Goal: Information Seeking & Learning: Learn about a topic

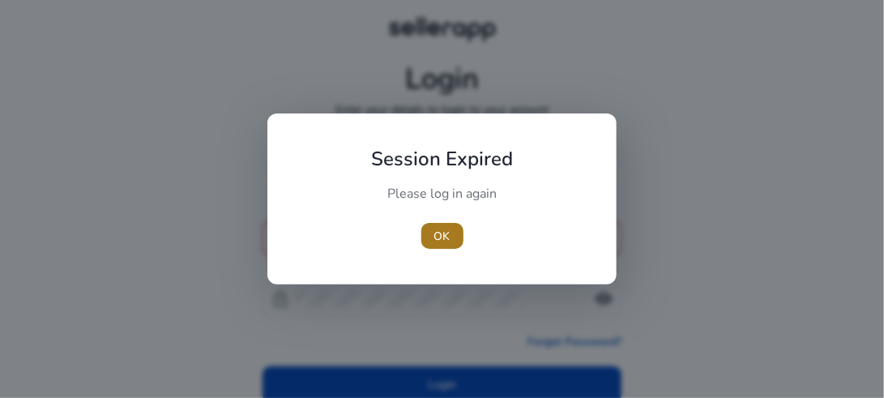
click at [423, 241] on span "button" at bounding box center [442, 235] width 42 height 39
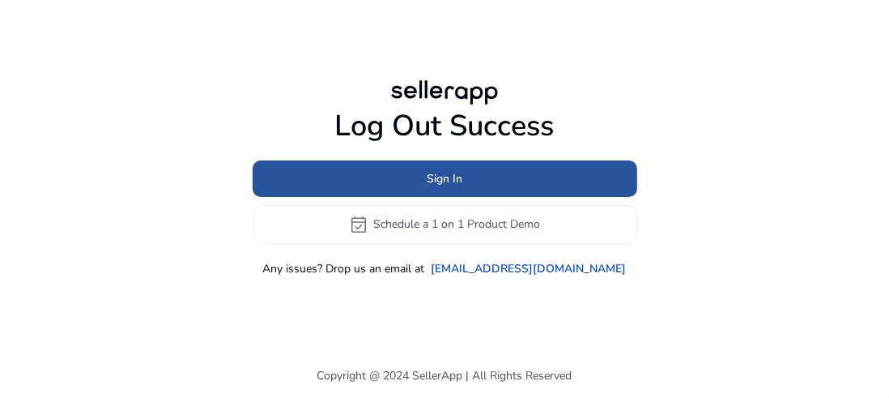
click at [407, 183] on span at bounding box center [445, 178] width 385 height 39
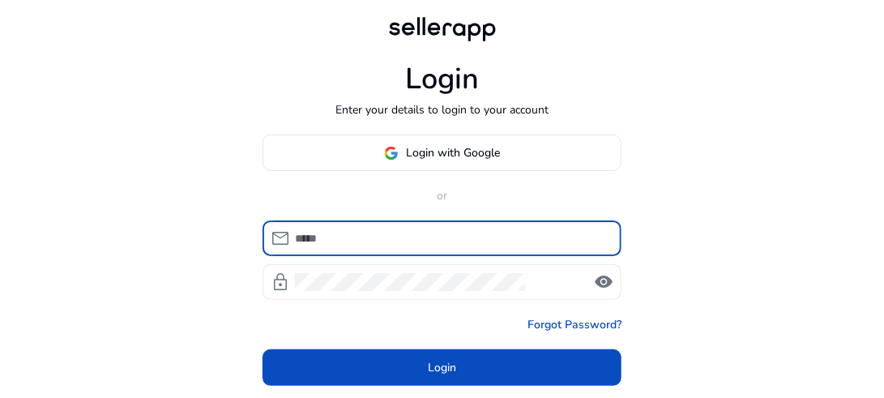
click at [370, 239] on input at bounding box center [451, 238] width 313 height 18
type input "**********"
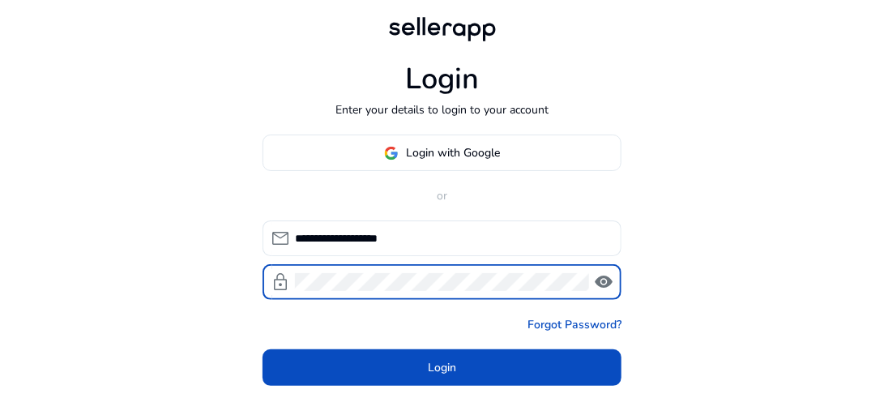
click button "Login" at bounding box center [441, 367] width 359 height 36
click at [603, 284] on span "visibility" at bounding box center [603, 281] width 19 height 19
click button "Login" at bounding box center [441, 367] width 359 height 36
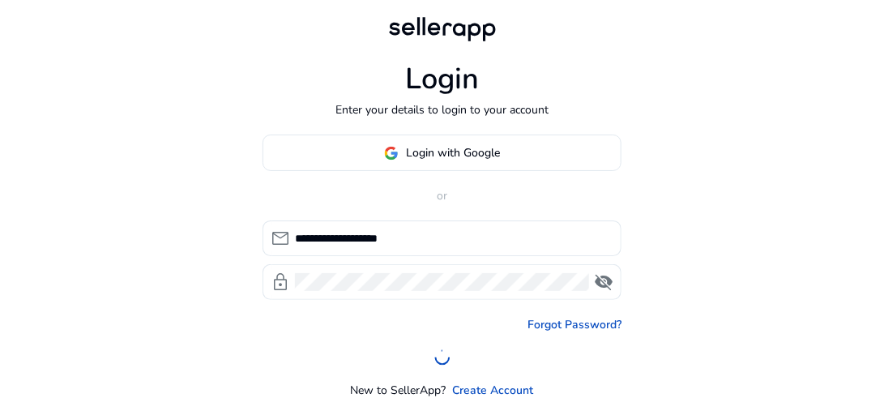
click at [239, 209] on div "**********" at bounding box center [442, 228] width 884 height 456
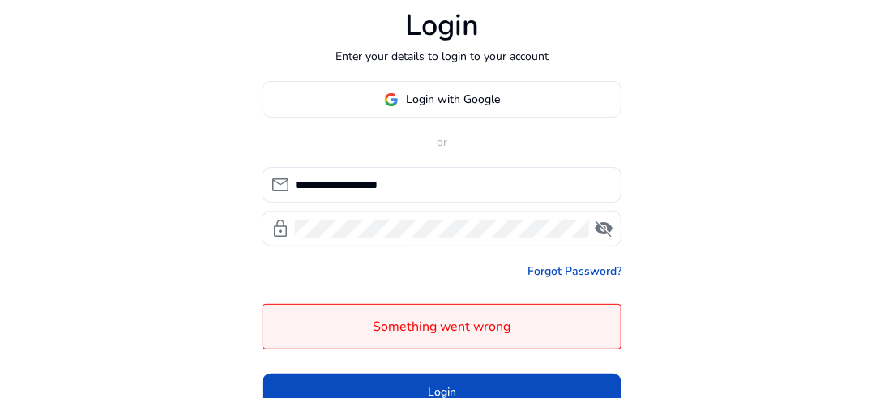
scroll to position [104, 0]
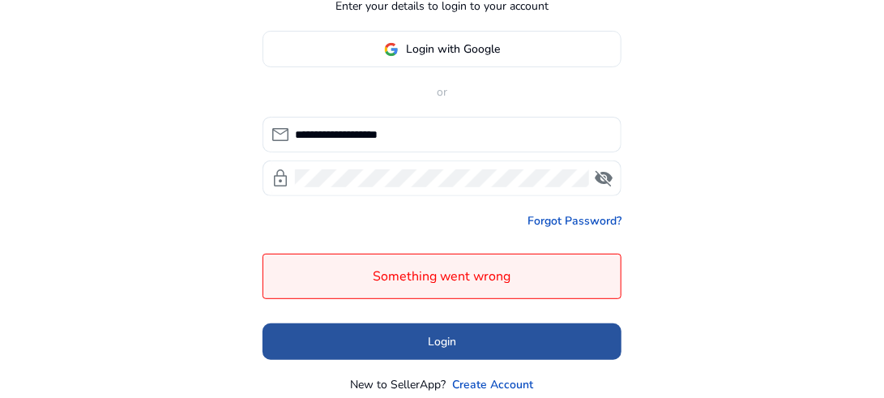
click at [446, 322] on span at bounding box center [441, 341] width 359 height 39
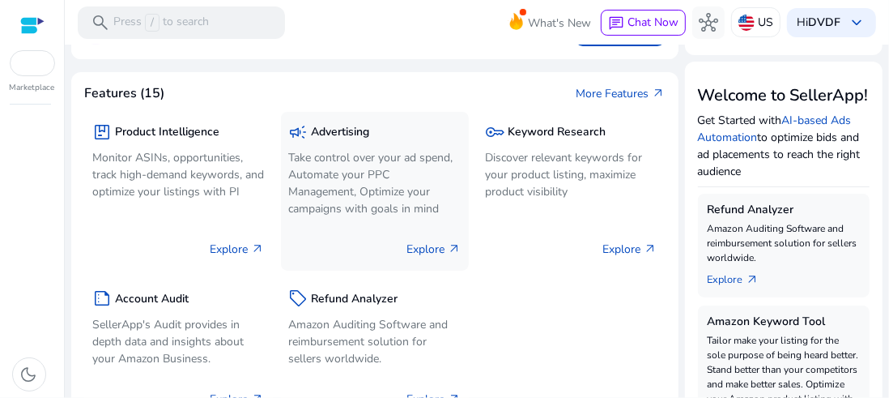
scroll to position [153, 0]
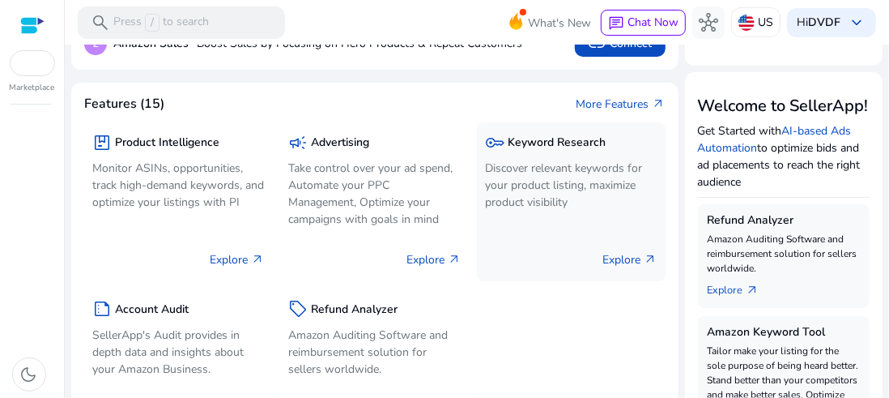
click at [543, 156] on div "key Keyword Research Discover relevant keywords for your product listing, maxim…" at bounding box center [571, 172] width 173 height 85
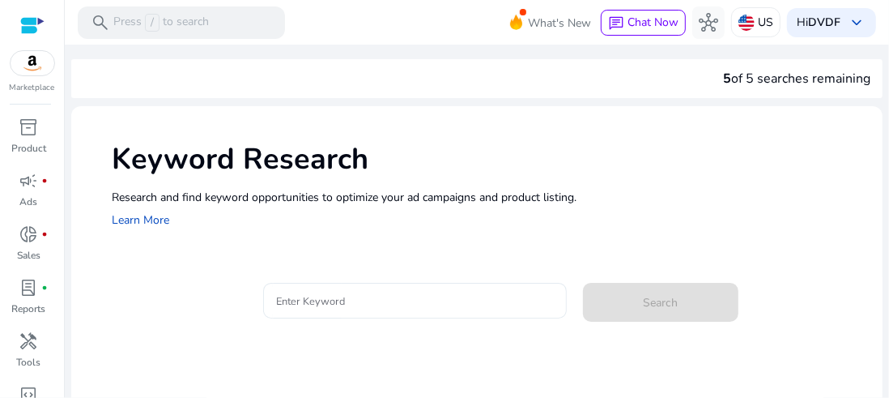
click at [291, 296] on input "Enter Keyword" at bounding box center [414, 301] width 277 height 18
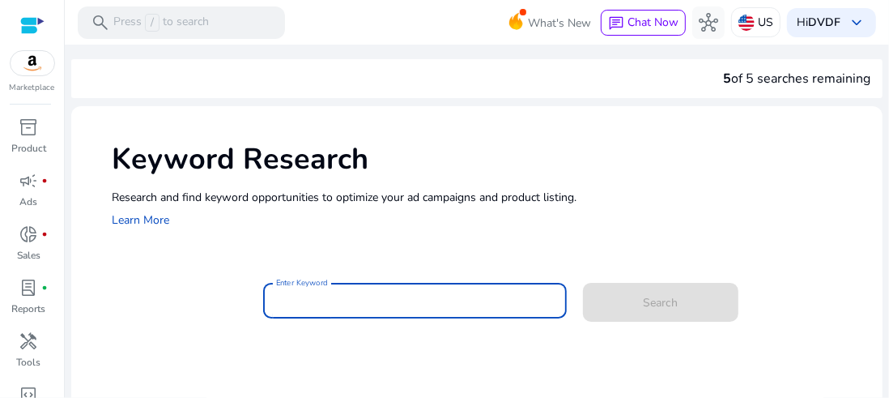
paste input "**********"
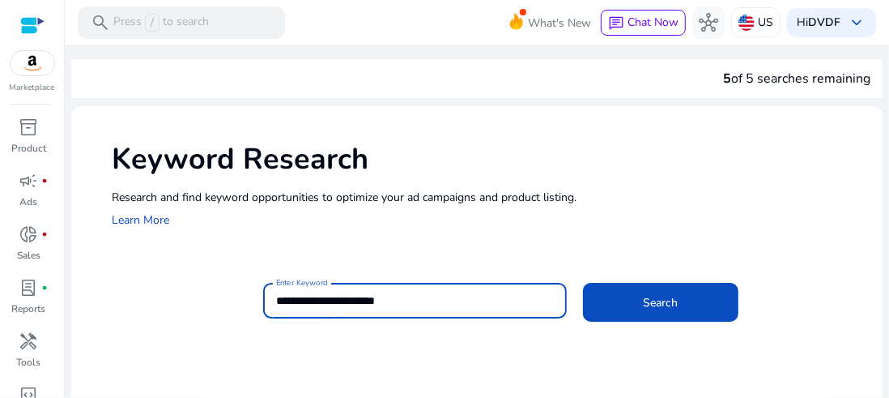
type input "**********"
click at [583, 283] on button "Search" at bounding box center [661, 302] width 156 height 39
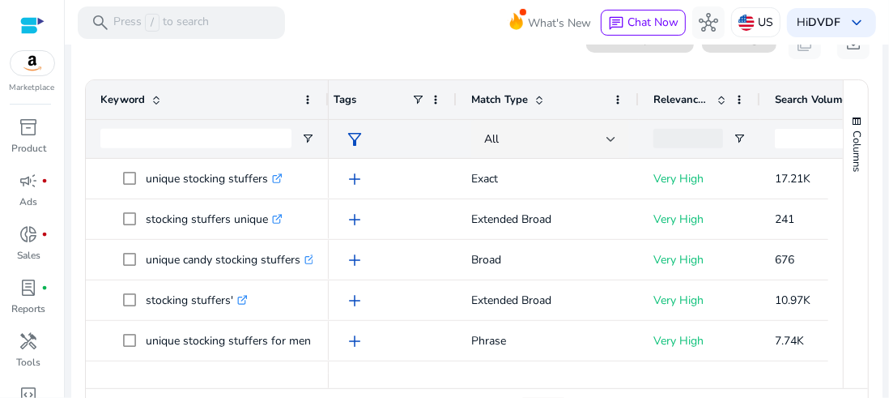
scroll to position [265, 0]
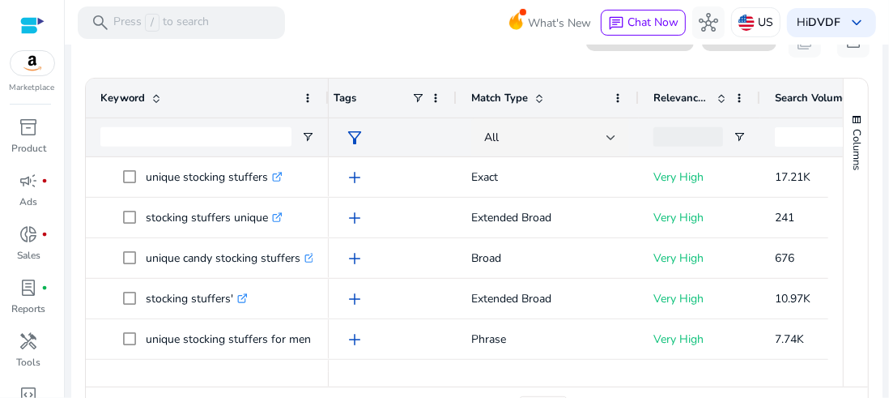
click at [497, 60] on mat-card "0 keyword(s) selected Track Keywords Add Tags content_copy download 1 to 50 of …" at bounding box center [477, 229] width 812 height 435
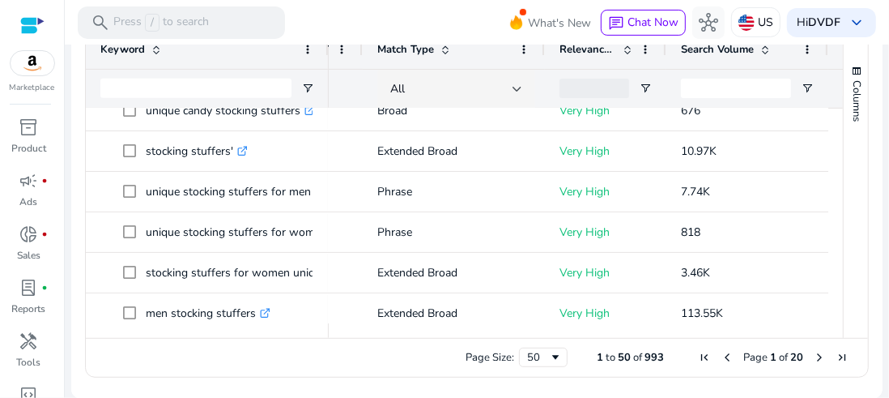
scroll to position [177, 0]
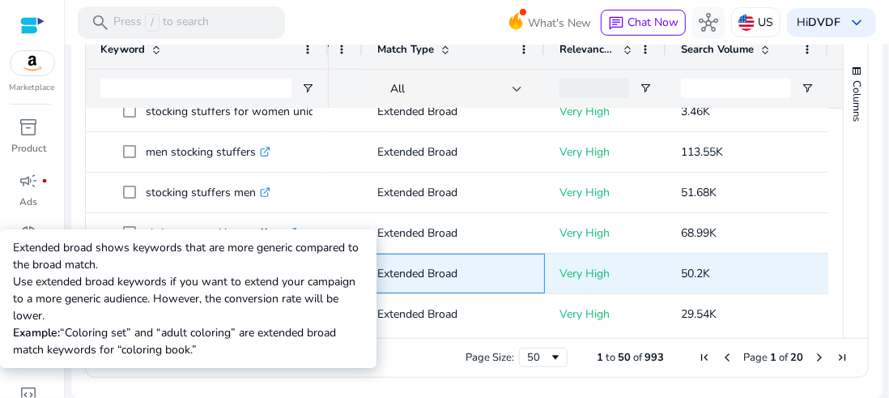
click at [504, 274] on p "Extended Broad" at bounding box center [453, 273] width 153 height 33
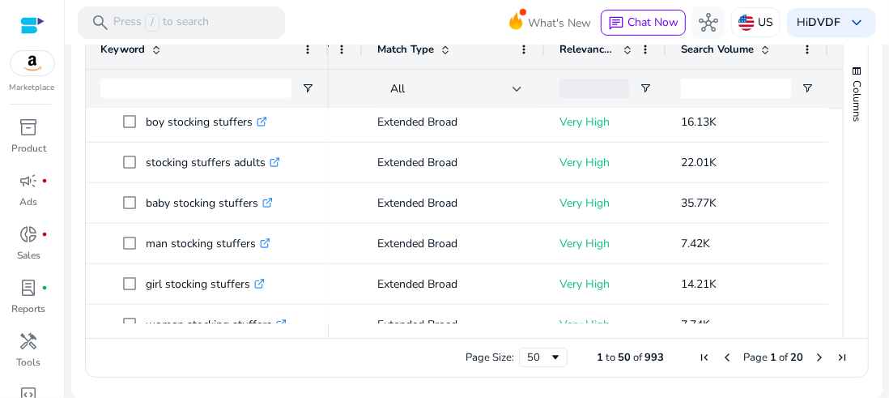
scroll to position [781, 0]
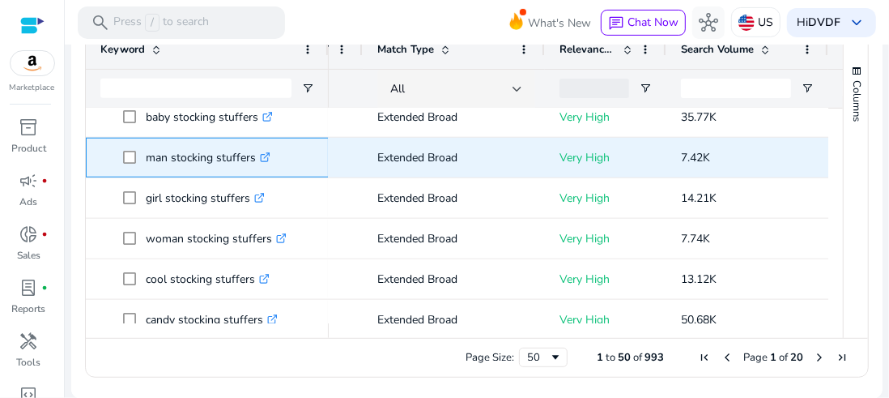
click at [229, 153] on p "man stocking stuffers .st0{fill:#2c8af8}" at bounding box center [208, 157] width 125 height 33
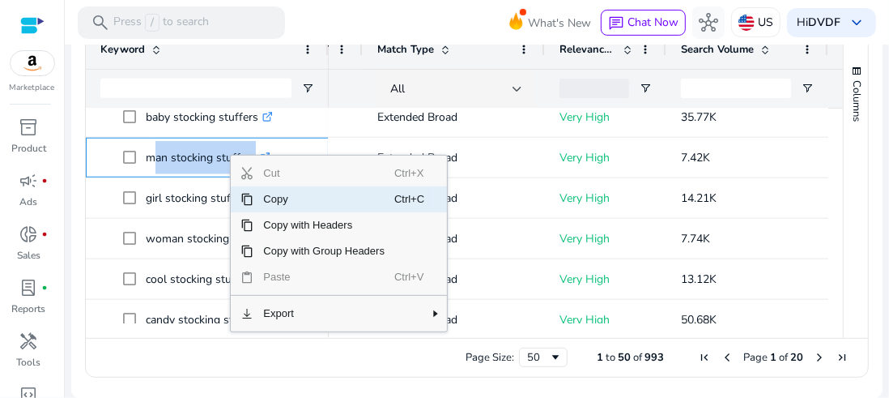
click at [287, 206] on span "Copy" at bounding box center [324, 199] width 141 height 26
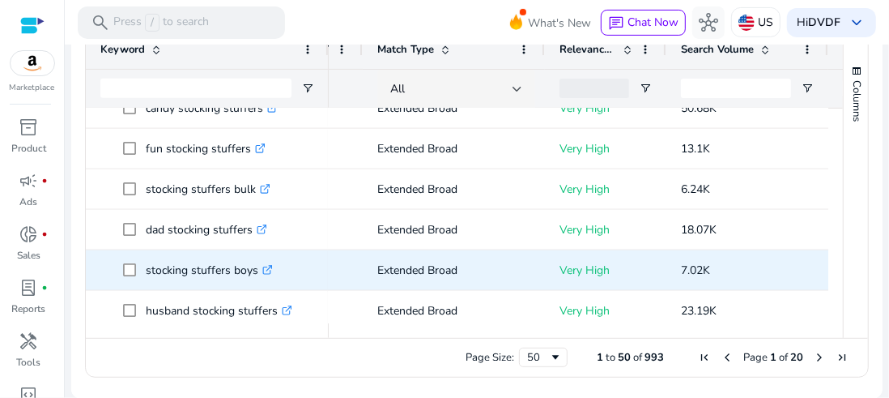
scroll to position [1060, 0]
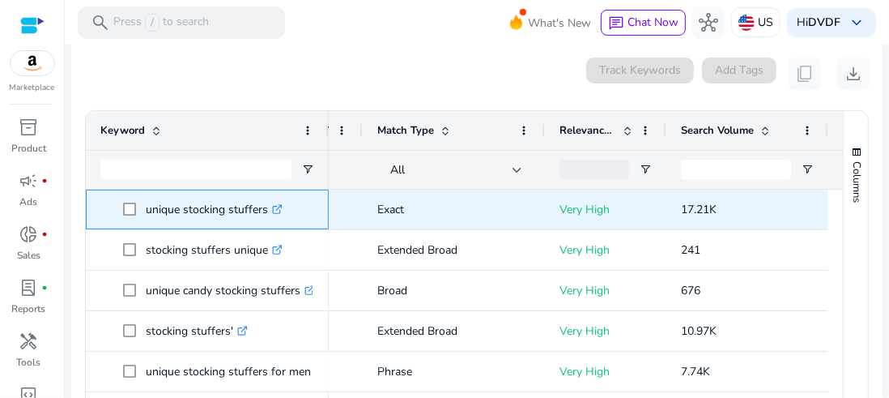
click at [224, 213] on p "unique stocking stuffers .st0{fill:#2c8af8}" at bounding box center [214, 209] width 137 height 33
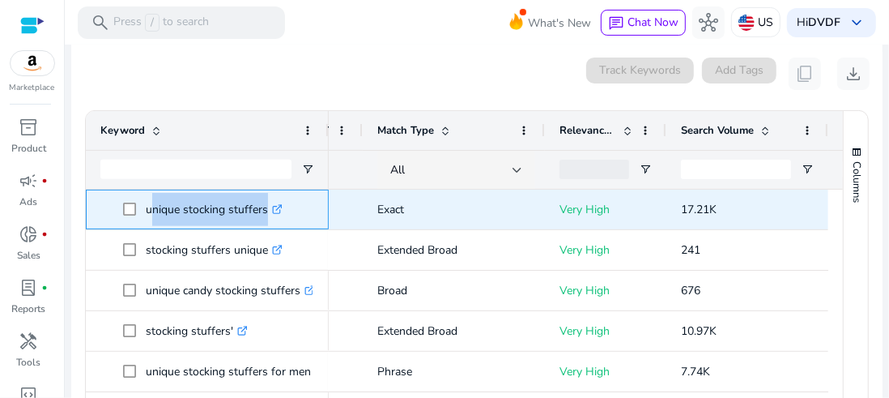
click at [224, 213] on p "unique stocking stuffers .st0{fill:#2c8af8}" at bounding box center [214, 209] width 137 height 33
copy span "unique stocking stuffers .st0{fill:#2c8af8}"
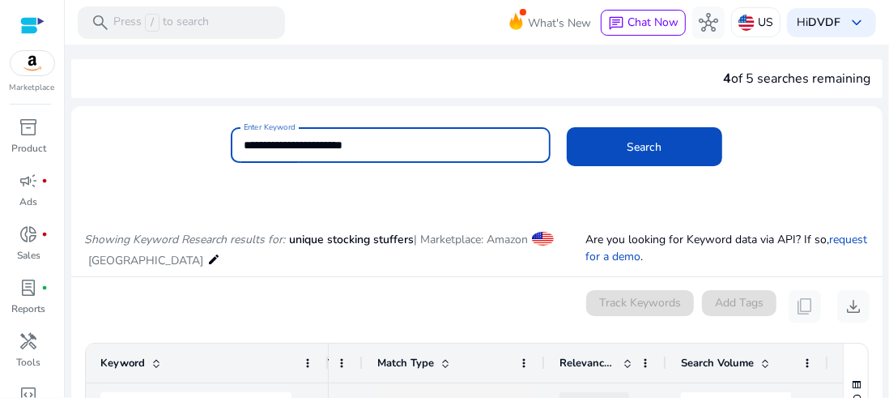
drag, startPoint x: 257, startPoint y: 147, endPoint x: 275, endPoint y: 145, distance: 18.8
click at [275, 145] on input "**********" at bounding box center [390, 145] width 293 height 18
type input "**********"
click at [567, 127] on button "Search" at bounding box center [645, 146] width 156 height 39
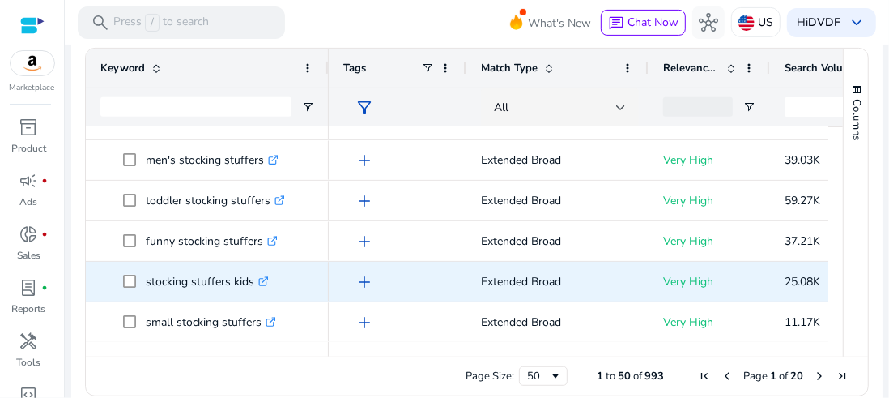
scroll to position [335, 0]
